Goal: Task Accomplishment & Management: Complete application form

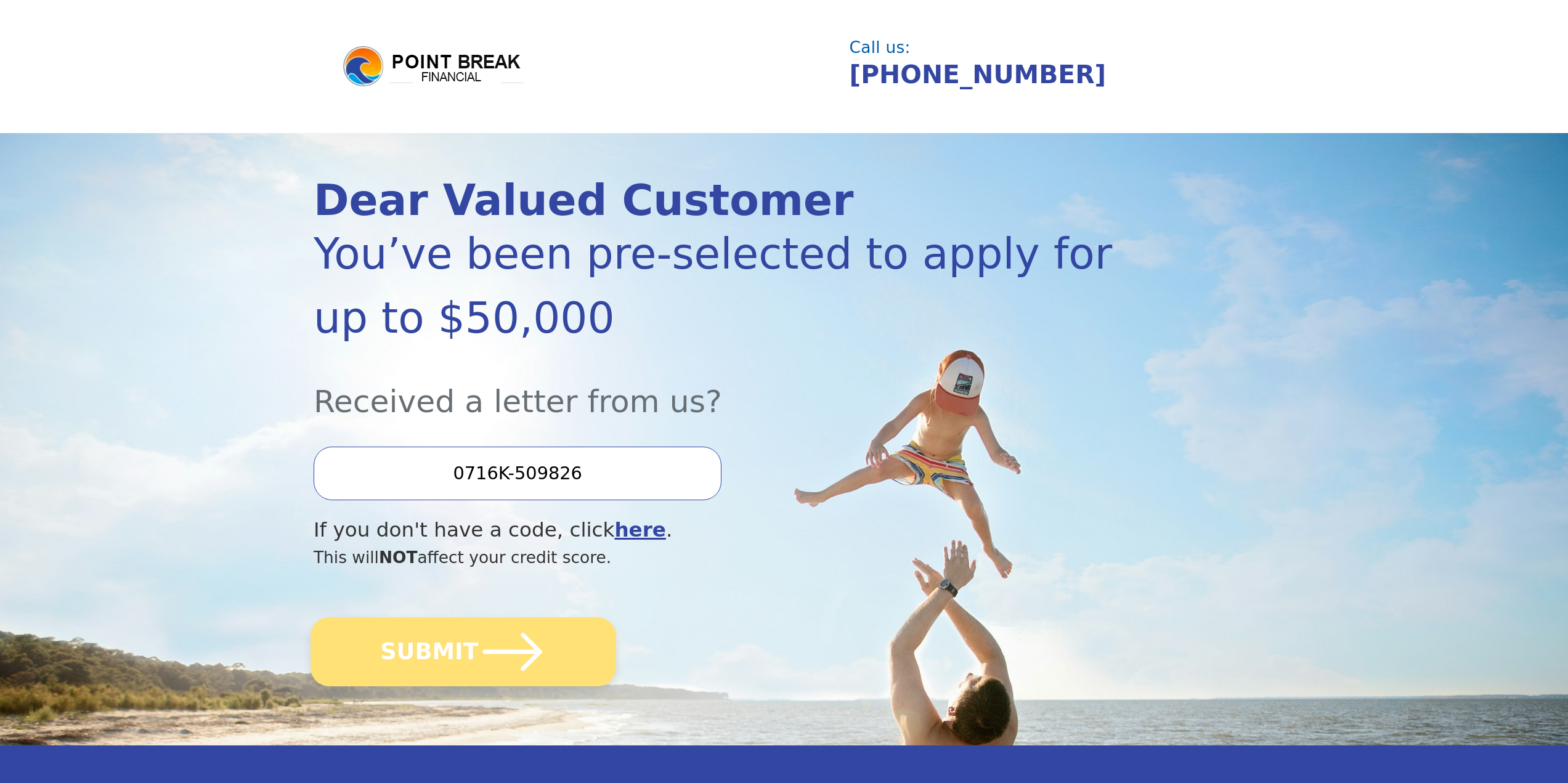
click at [478, 663] on icon "submit" at bounding box center [512, 652] width 68 height 68
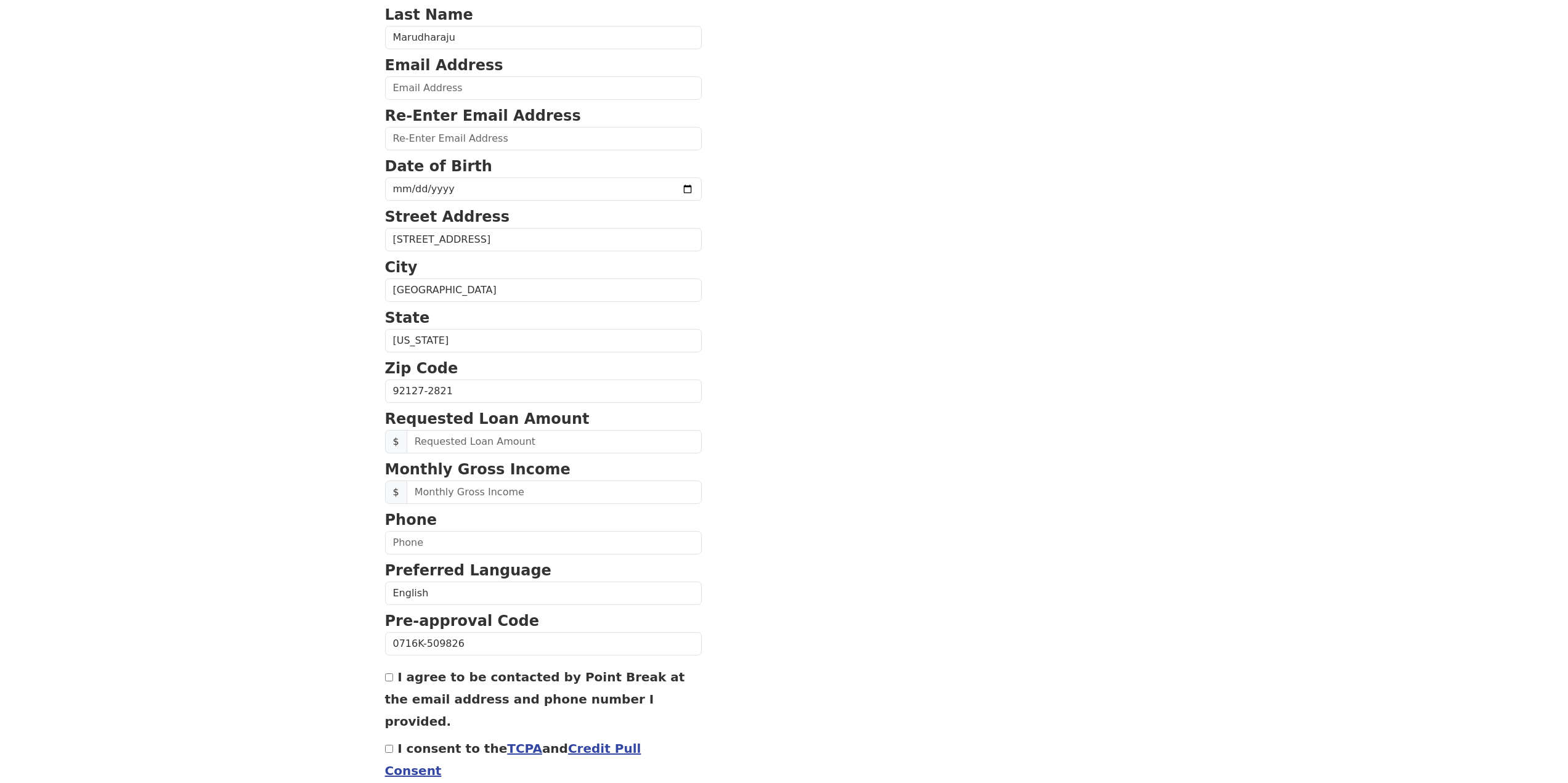
scroll to position [185, 0]
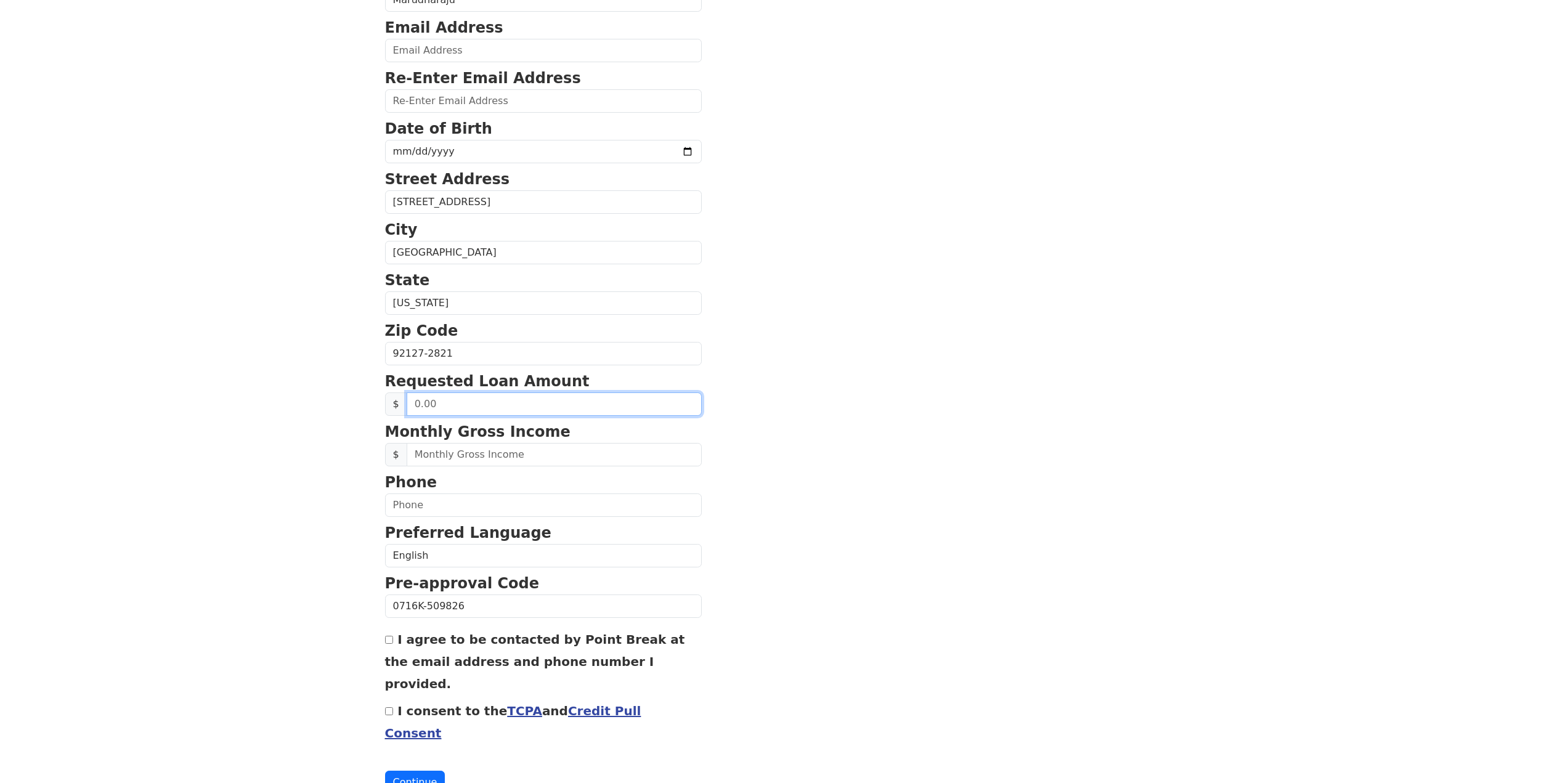
click at [556, 408] on input "text" at bounding box center [554, 405] width 295 height 24
type input "2,000.00"
click at [746, 422] on section "First Name [PERSON_NAME] Last Name [GEOGRAPHIC_DATA] Email Address Re-Enter Ema…" at bounding box center [784, 354] width 798 height 879
click at [577, 459] on input "text" at bounding box center [554, 455] width 295 height 24
type input "1.00"
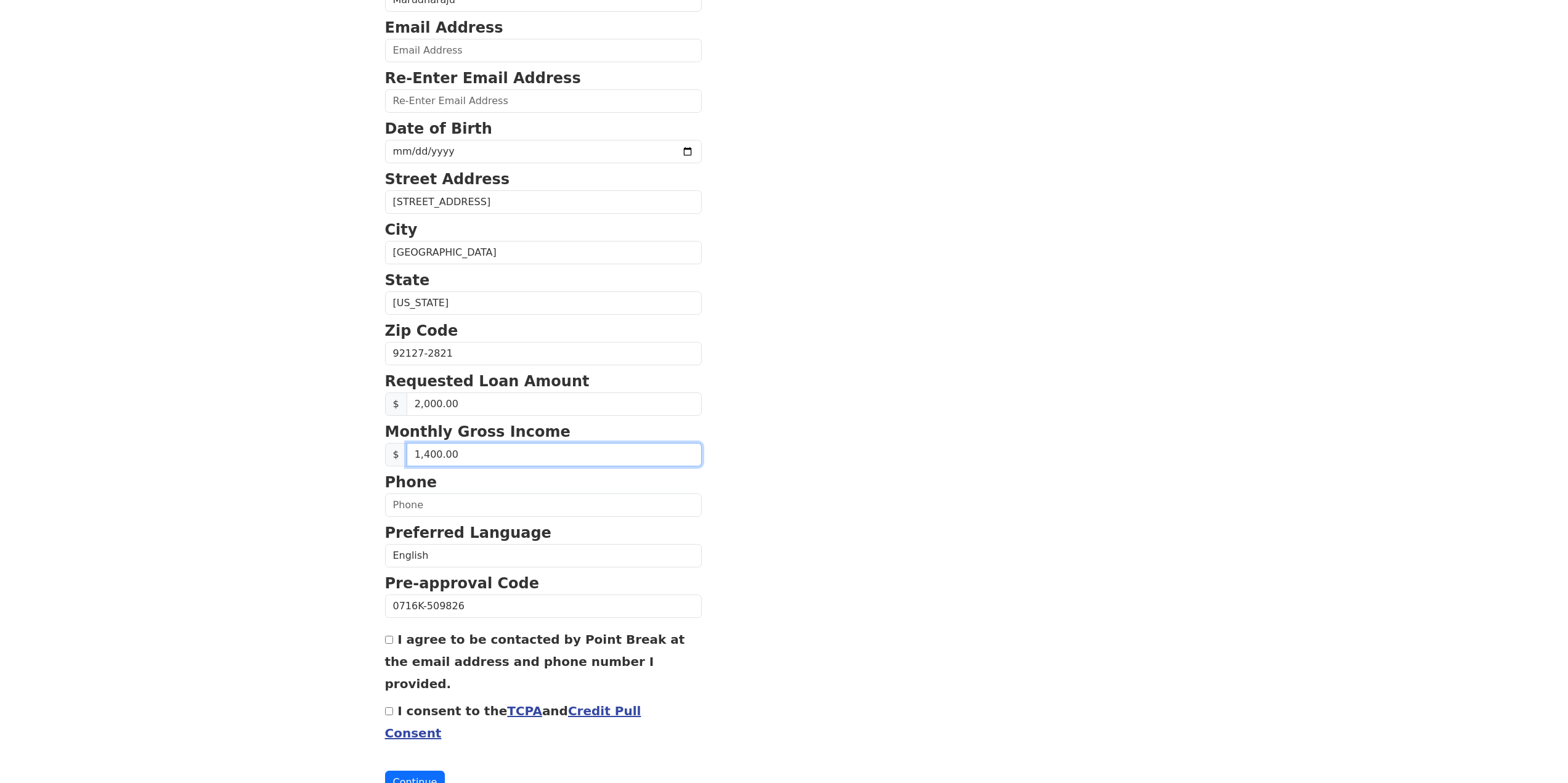
type input "14,000.00"
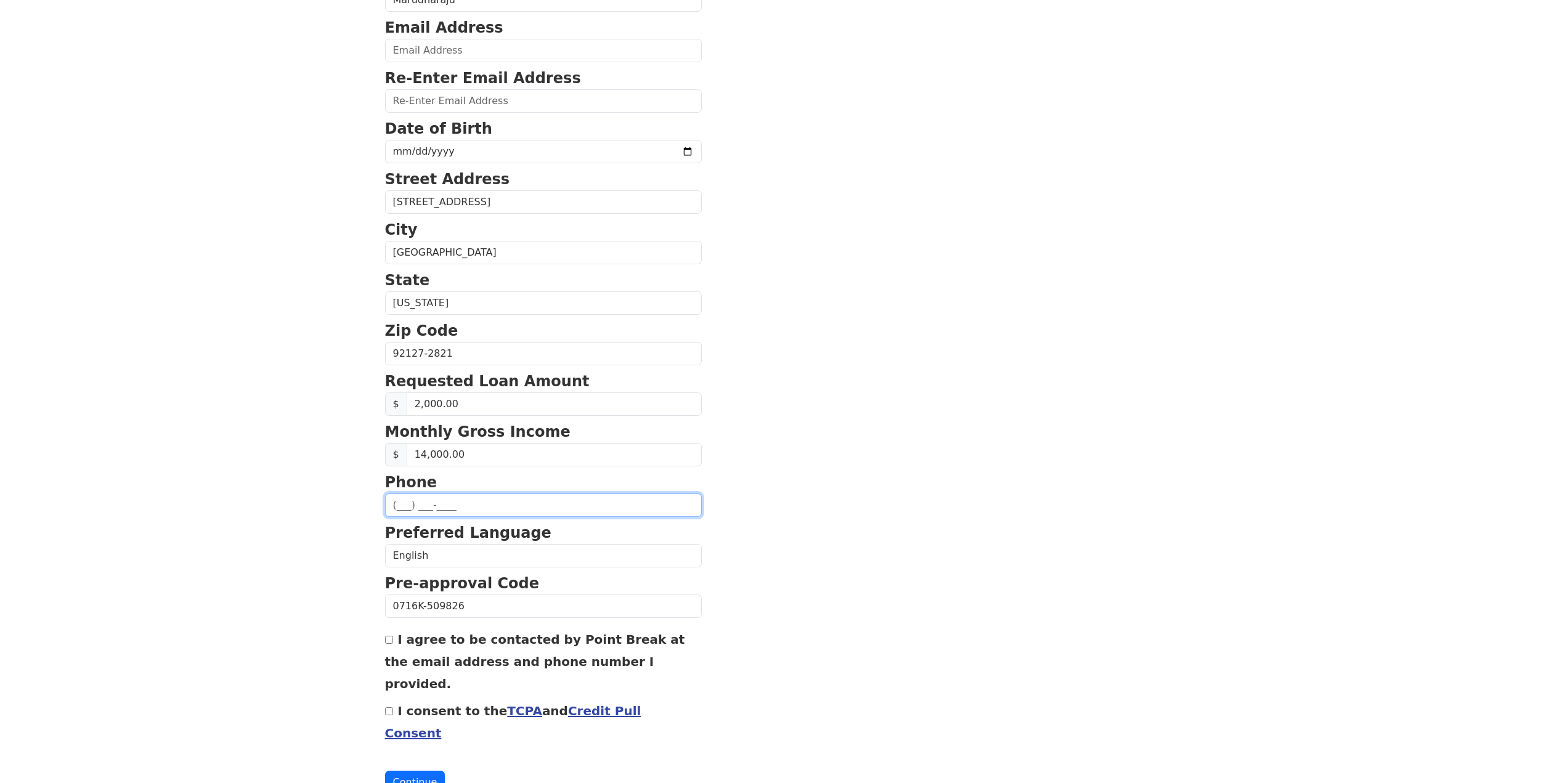
click at [463, 506] on input "text" at bounding box center [543, 505] width 316 height 24
type input "(858) 312-0267"
click at [744, 463] on section "First Name Ramesh Last Name Marudharaju Email Address Re-Enter Email Address Da…" at bounding box center [784, 354] width 798 height 879
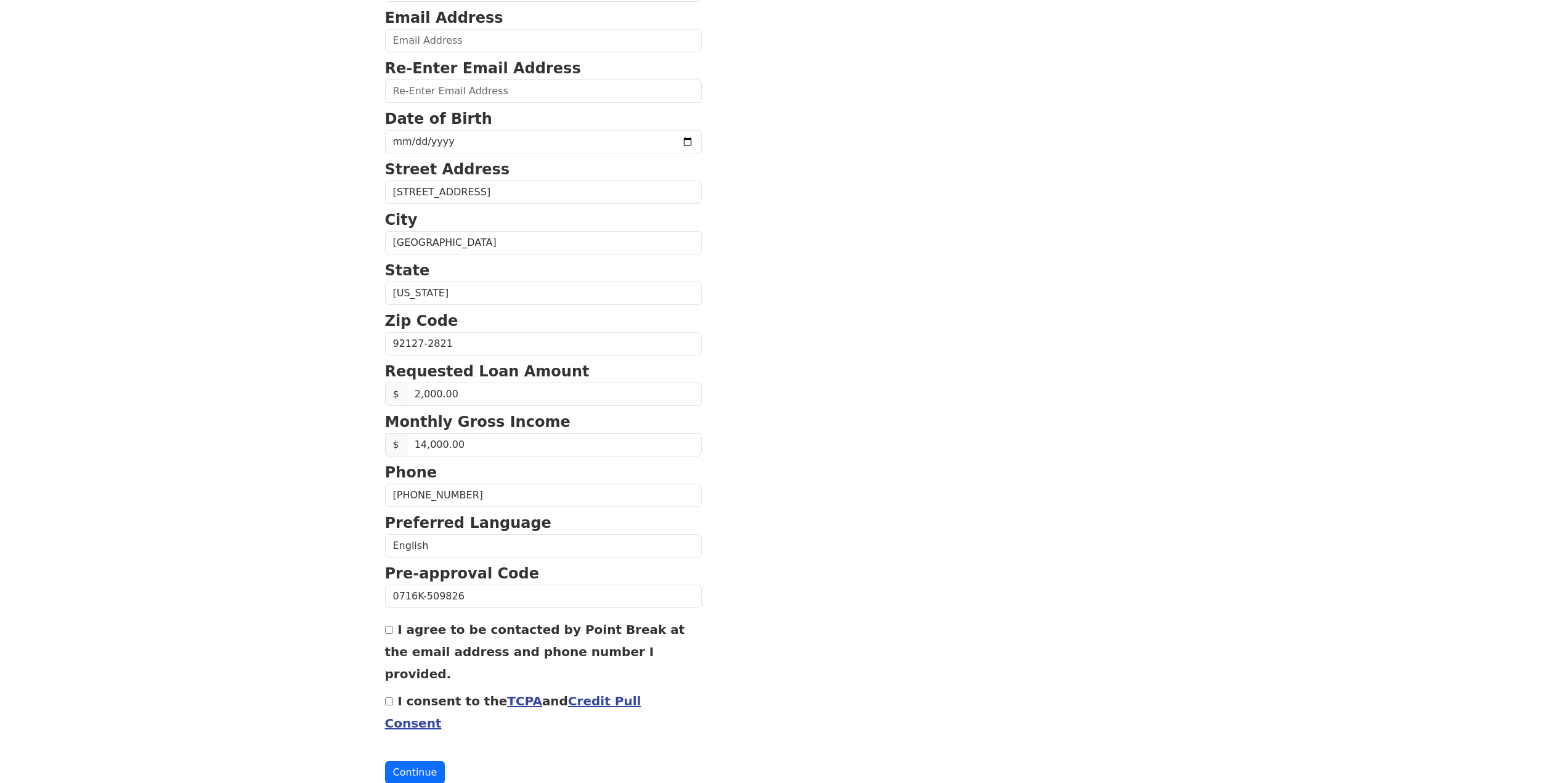
scroll to position [198, 0]
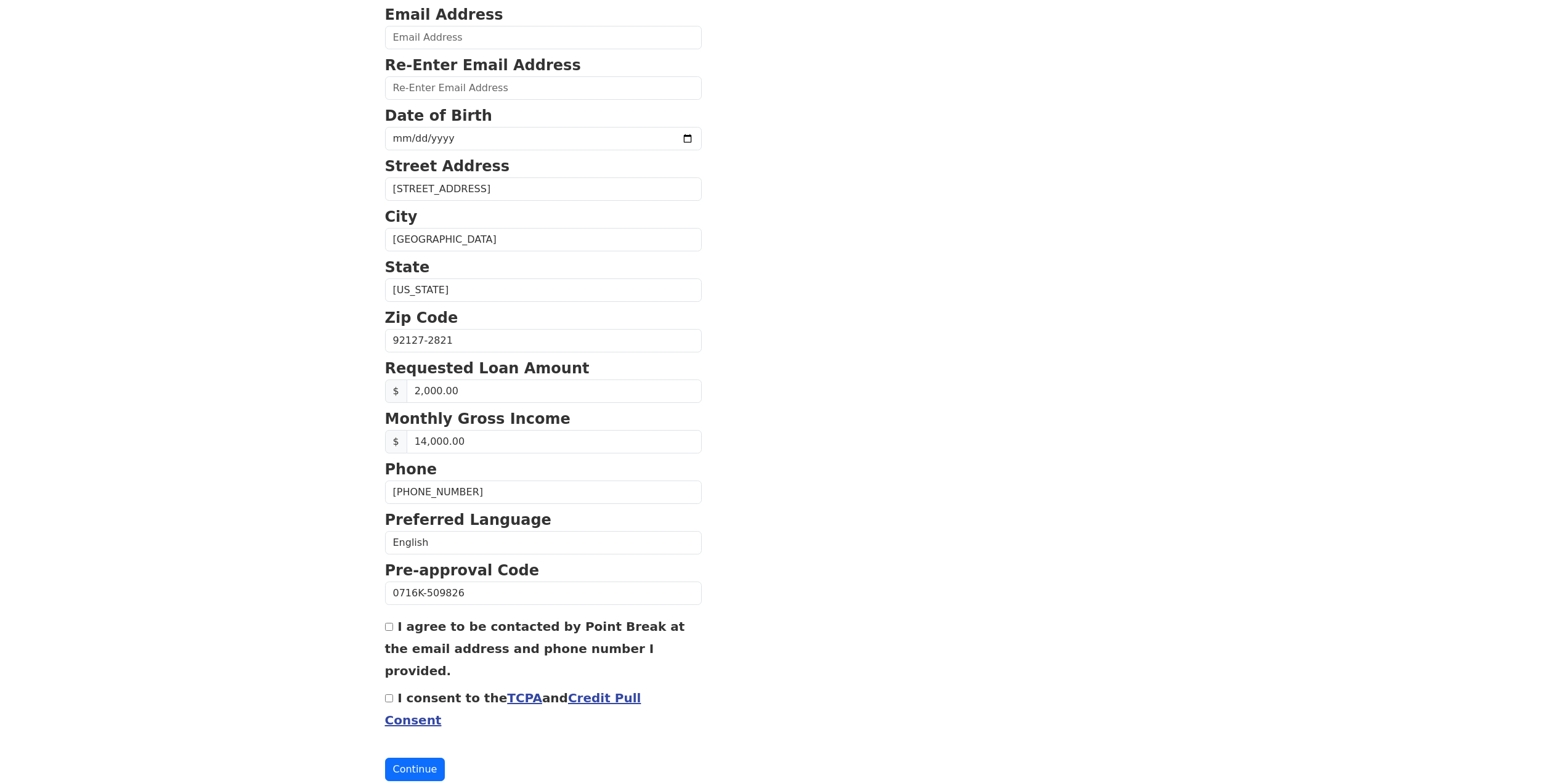
click at [393, 631] on input "I agree to be contacted by Point Break at the email address and phone number I …" at bounding box center [389, 627] width 8 height 8
checkbox input "true"
click at [391, 694] on input "I consent to the TCPA and Credit Pull Consent" at bounding box center [389, 698] width 8 height 8
checkbox input "true"
click at [417, 758] on button "Continue" at bounding box center [415, 770] width 61 height 24
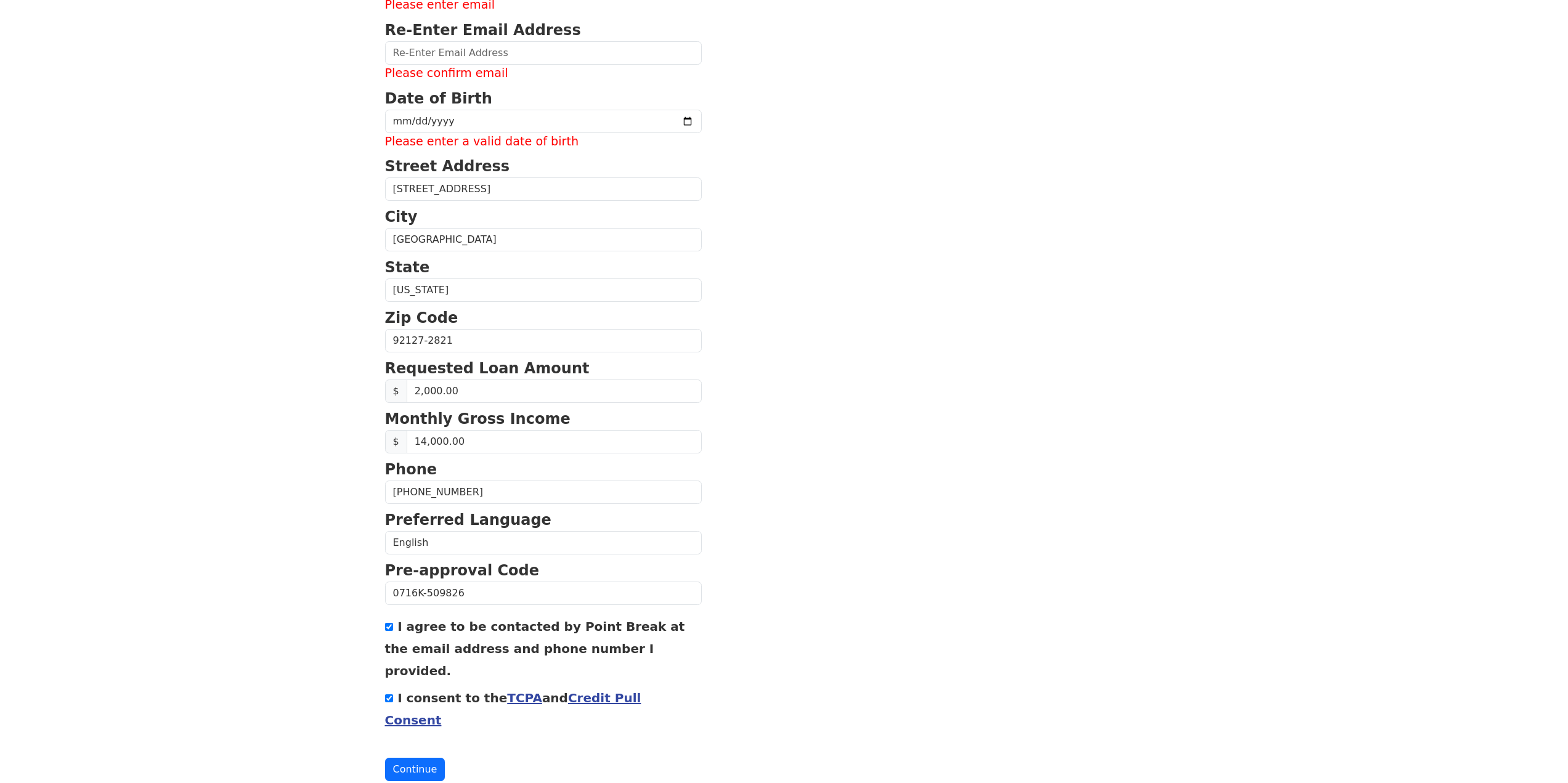
scroll to position [127, 0]
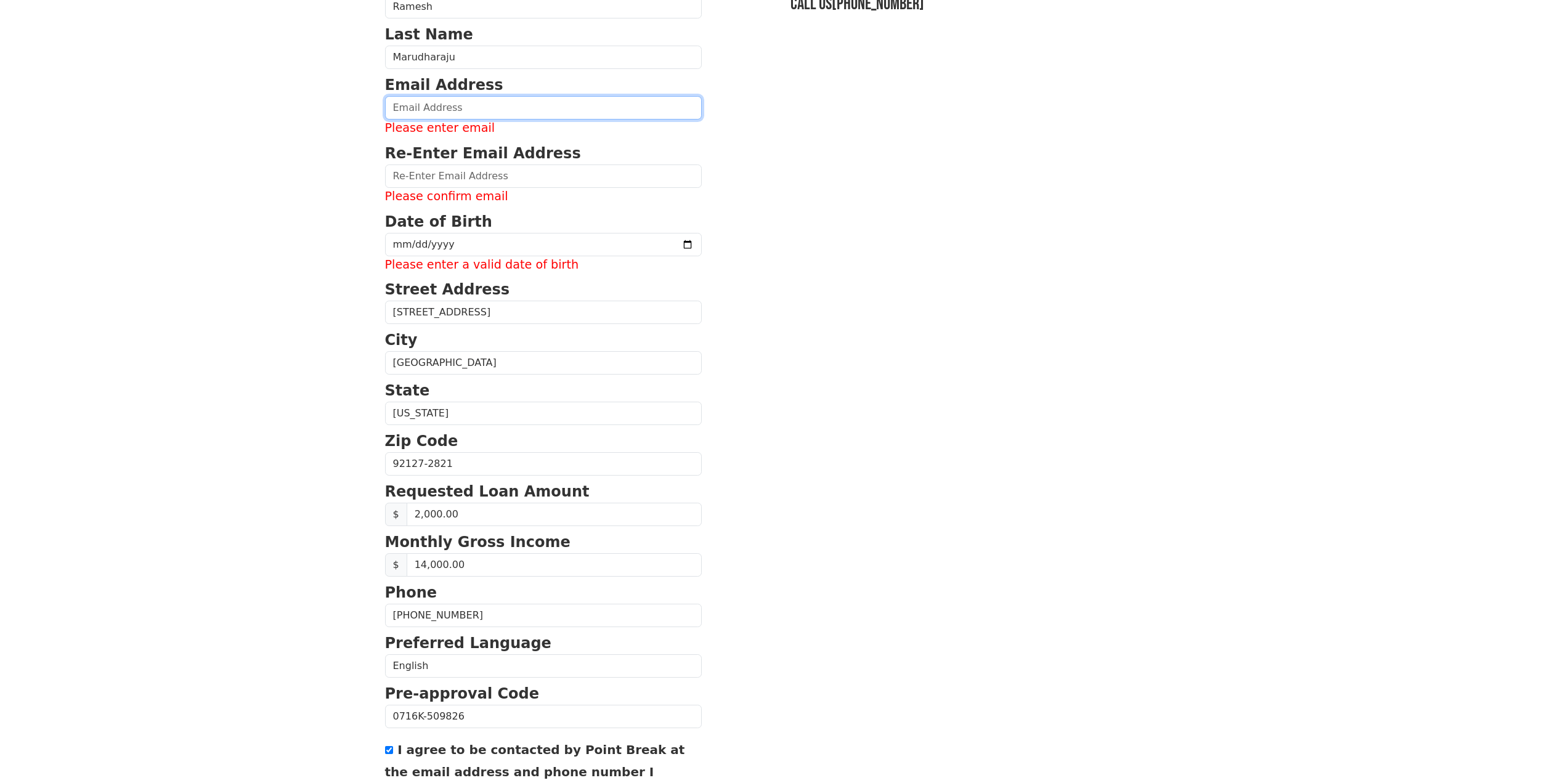
click at [468, 106] on input "email" at bounding box center [543, 108] width 316 height 24
type input "ramesh.marudharaju@gmail.com"
type input "(858) 312-0267"
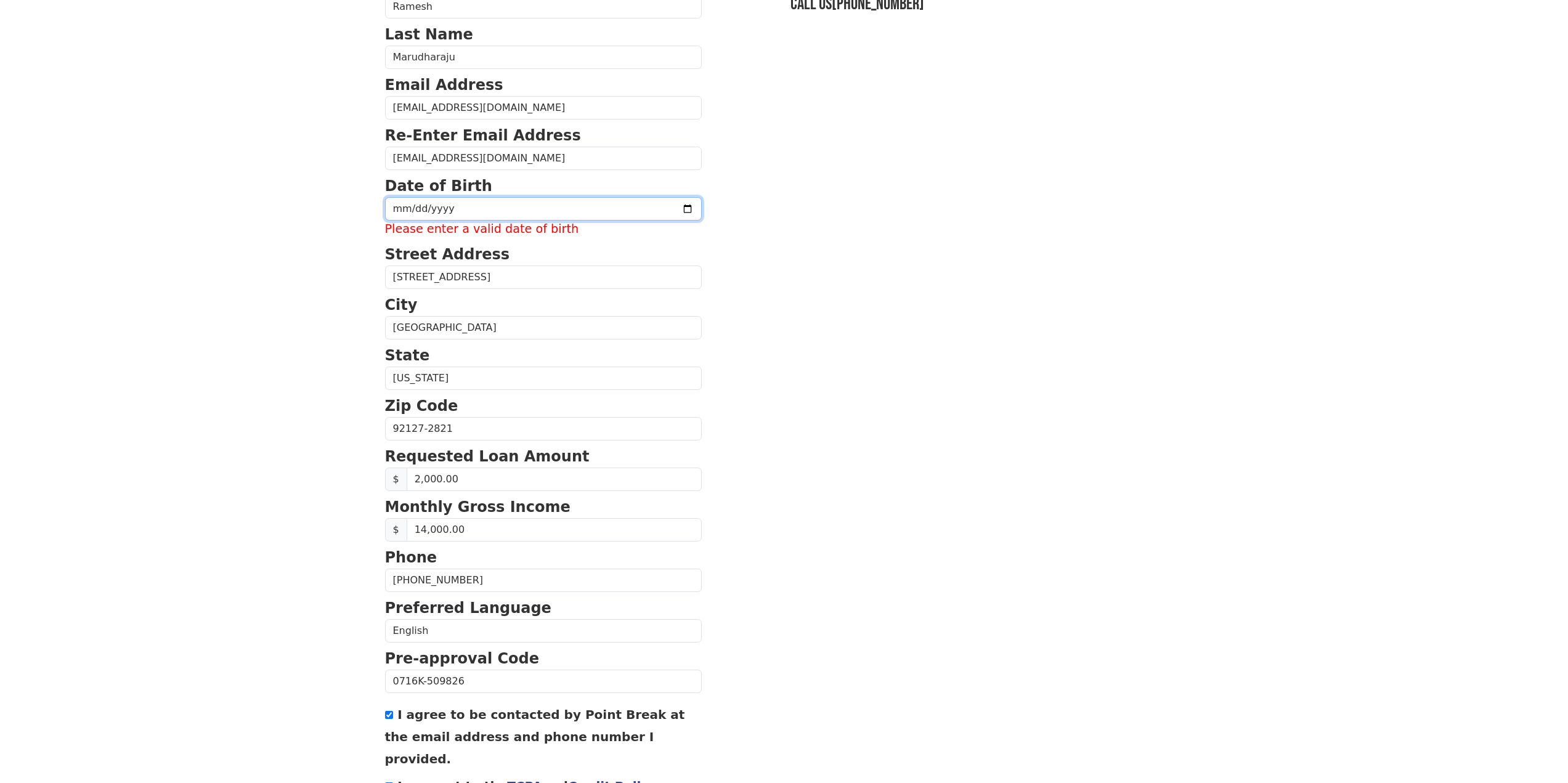
click at [494, 210] on input "date" at bounding box center [543, 209] width 316 height 24
click at [652, 209] on input "date" at bounding box center [543, 209] width 316 height 24
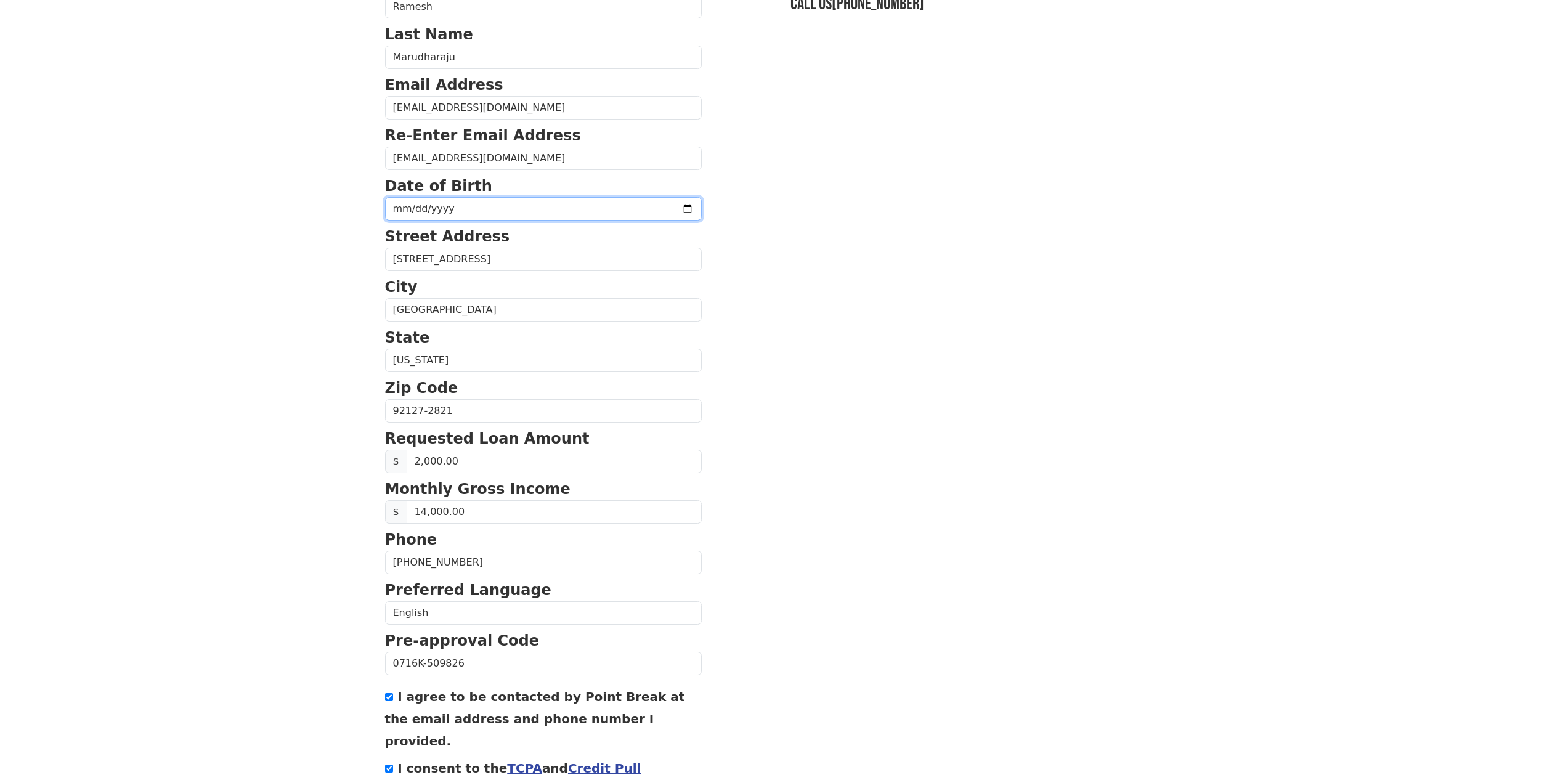
type input "1979-08-07"
click at [852, 409] on section "First Name Ramesh Last Name Marudharaju Email Address ramesh.marudharaju@gmail.…" at bounding box center [784, 412] width 798 height 879
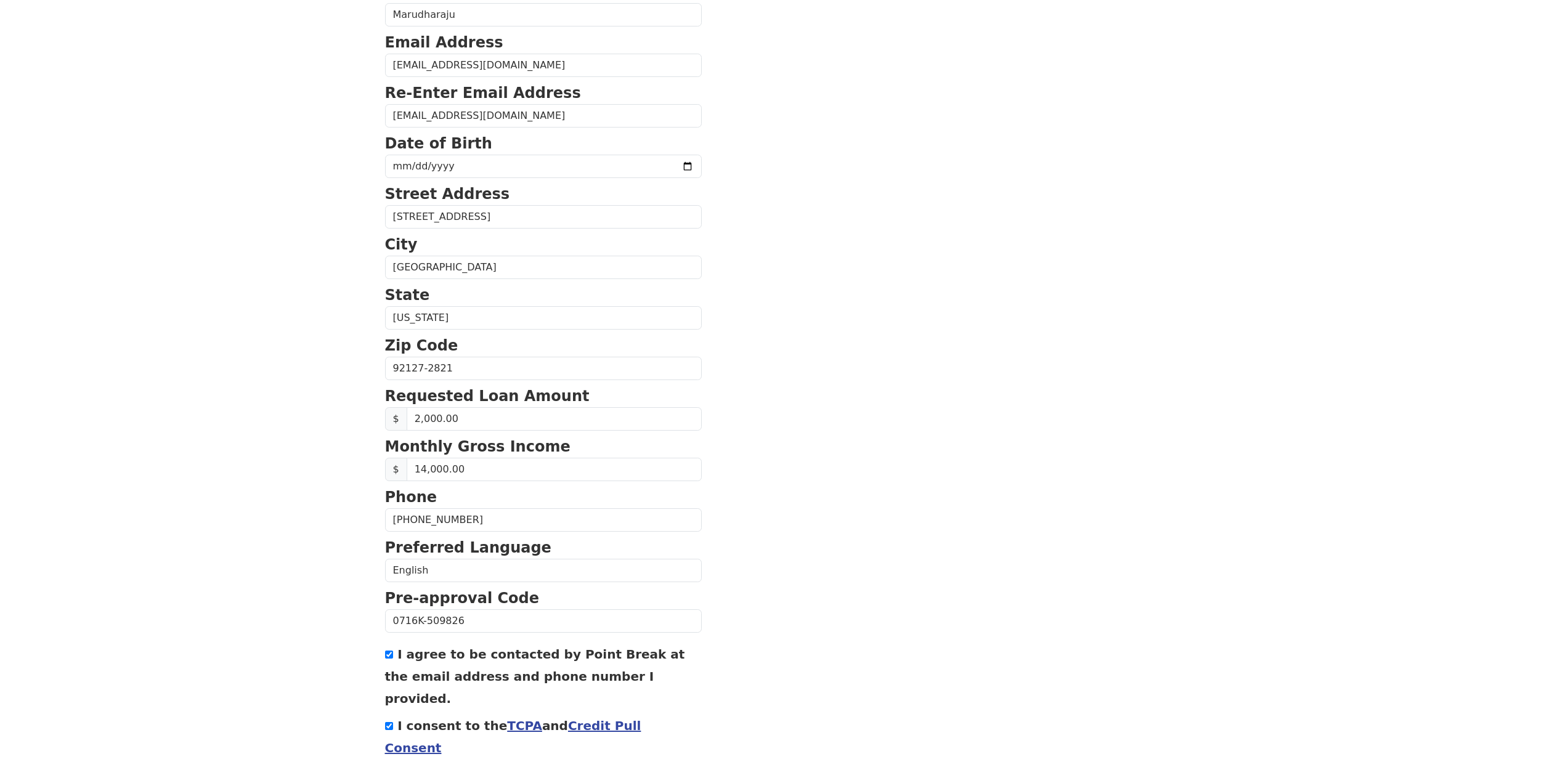
scroll to position [198, 0]
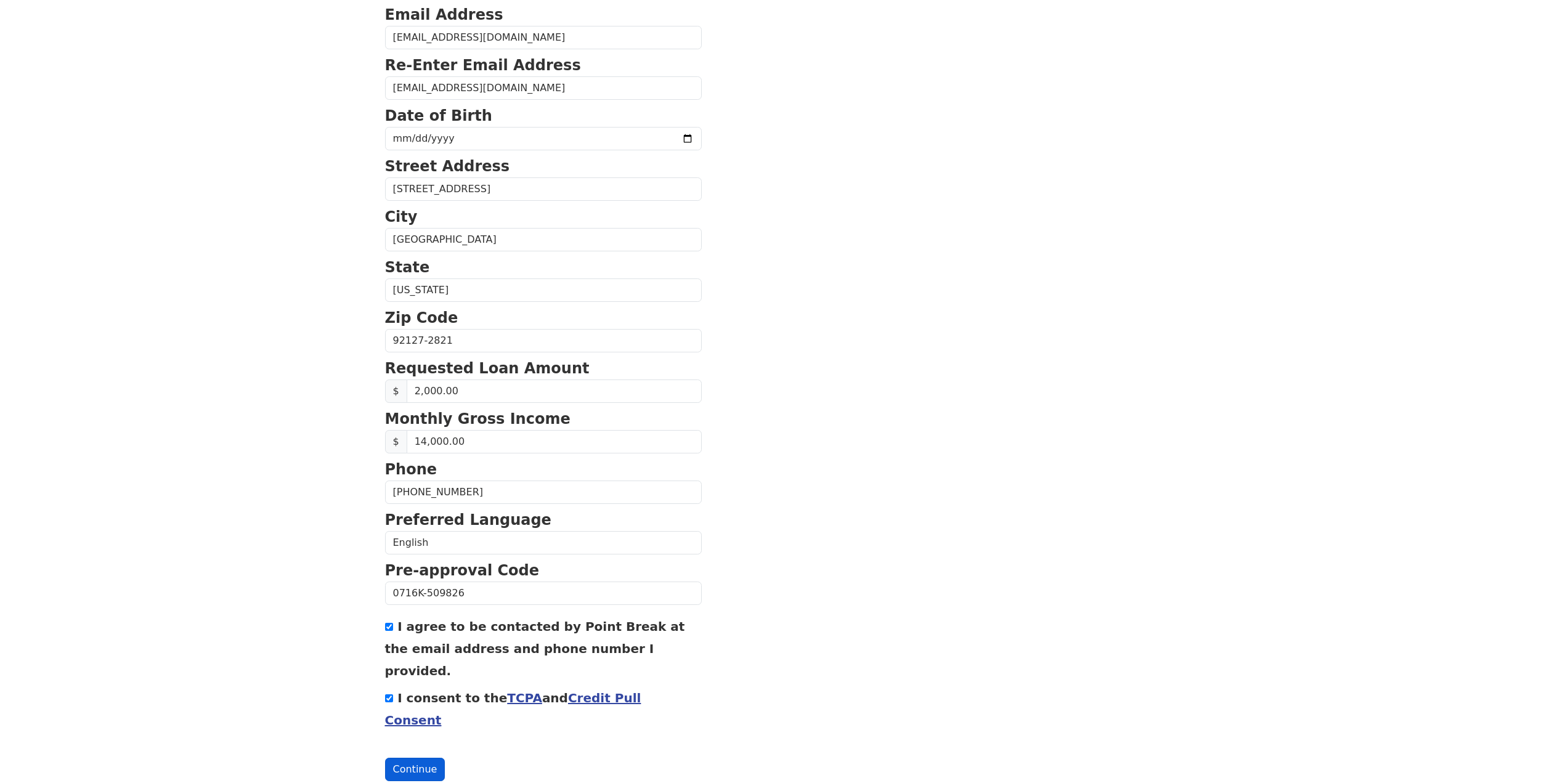
click at [406, 758] on button "Continue" at bounding box center [415, 770] width 61 height 24
